Goal: Understand process/instructions: Learn how to perform a task or action

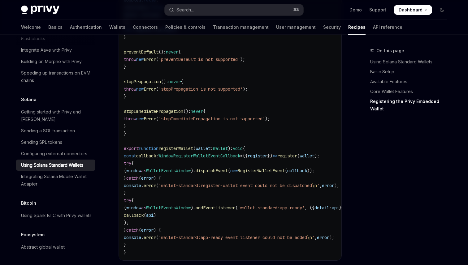
scroll to position [949, 0]
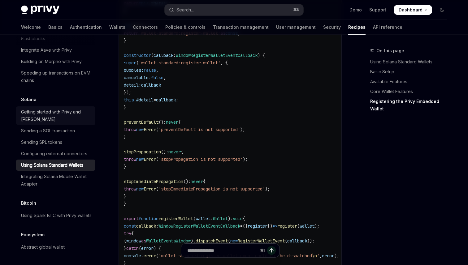
click at [48, 108] on div "Getting started with Privy and [PERSON_NAME]" at bounding box center [56, 115] width 71 height 15
type textarea "*"
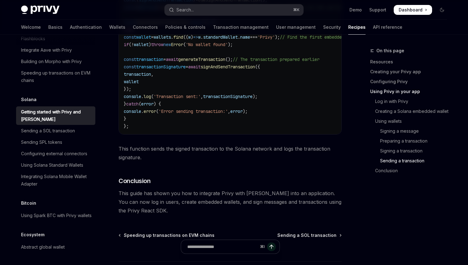
scroll to position [2195, 0]
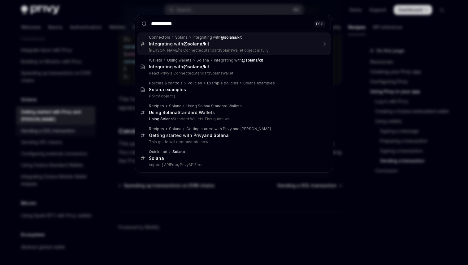
type input "**********"
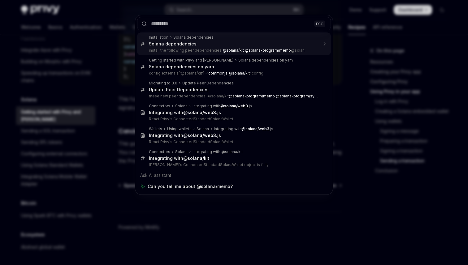
type textarea "*"
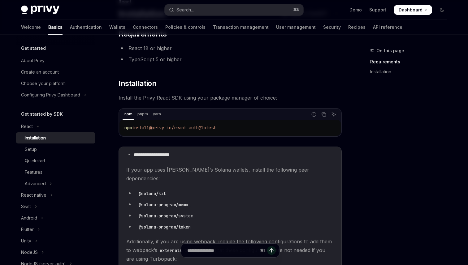
scroll to position [54, 0]
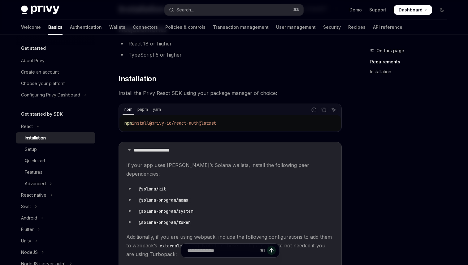
click at [216, 123] on span "@privy-io/react-auth@latest" at bounding box center [182, 123] width 67 height 6
click at [216, 124] on span "@privy-io/react-auth@latest" at bounding box center [182, 123] width 67 height 6
drag, startPoint x: 225, startPoint y: 124, endPoint x: 156, endPoint y: 124, distance: 69.0
click at [156, 124] on span "@privy-io/react-auth@latest" at bounding box center [182, 123] width 67 height 6
copy span "@privy-io/react-auth@latest"
